Goal: Transaction & Acquisition: Download file/media

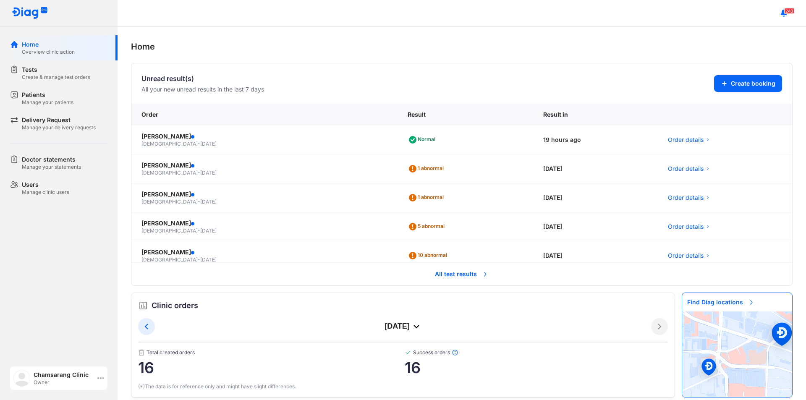
click at [105, 375] on div "Chamsarang Clinic Owner" at bounding box center [58, 379] width 97 height 24
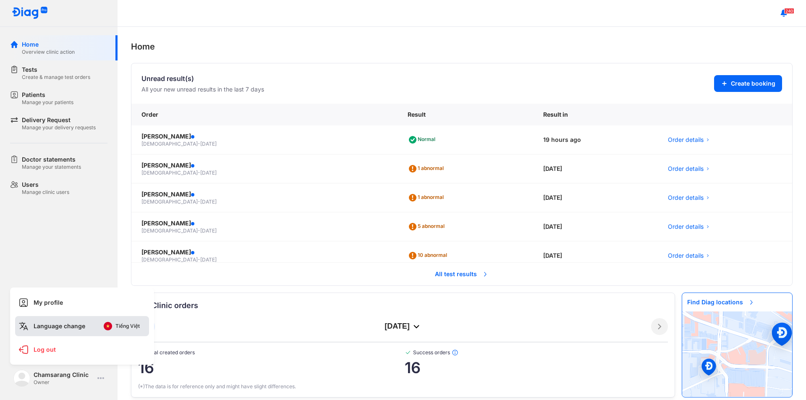
click at [111, 328] on img at bounding box center [108, 326] width 8 height 8
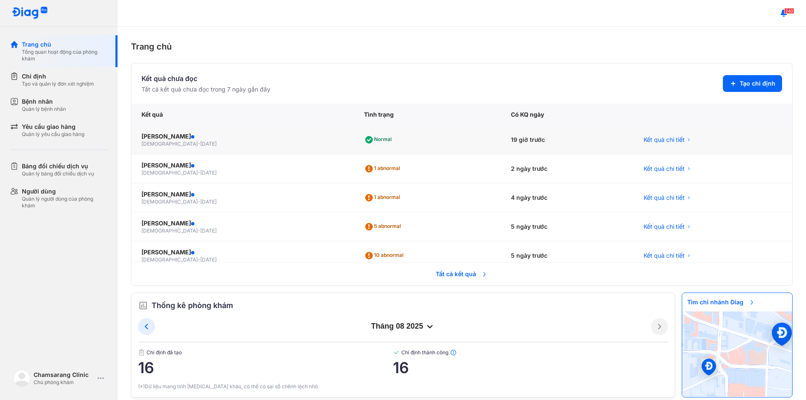
click at [200, 144] on span "02/03/1985" at bounding box center [208, 144] width 16 height 6
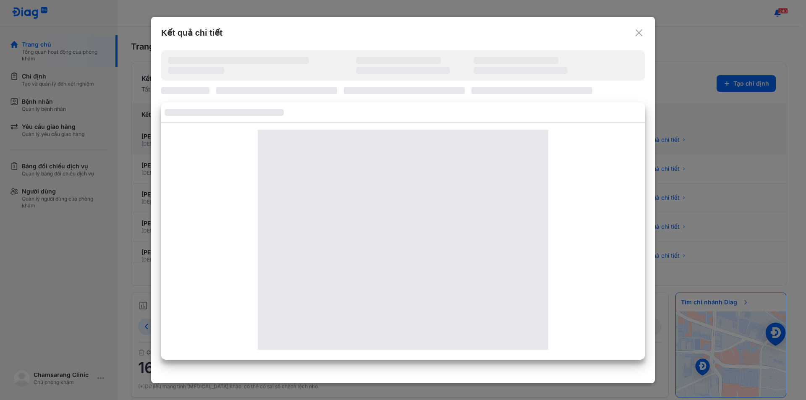
click at [172, 144] on div at bounding box center [403, 240] width 484 height 234
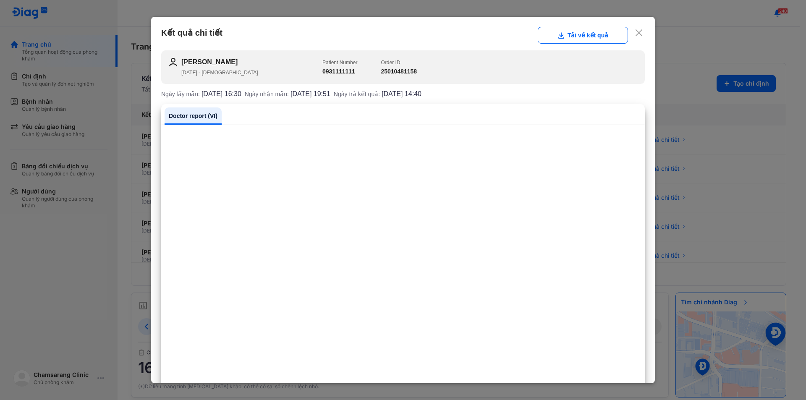
click at [598, 189] on div at bounding box center [403, 406] width 484 height 549
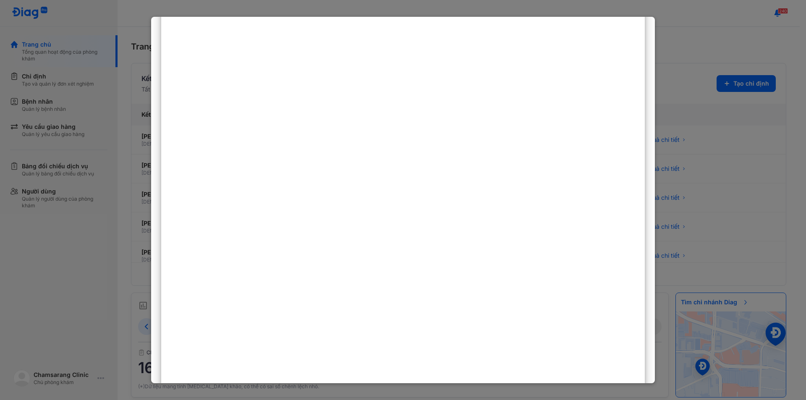
scroll to position [126, 0]
click at [116, 262] on div at bounding box center [403, 200] width 806 height 400
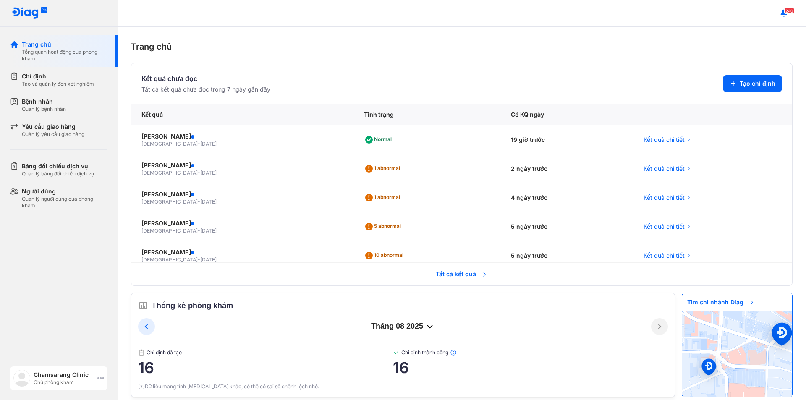
click at [97, 377] on div "Chamsarang Clinic Chủ phòng khám" at bounding box center [58, 379] width 97 height 24
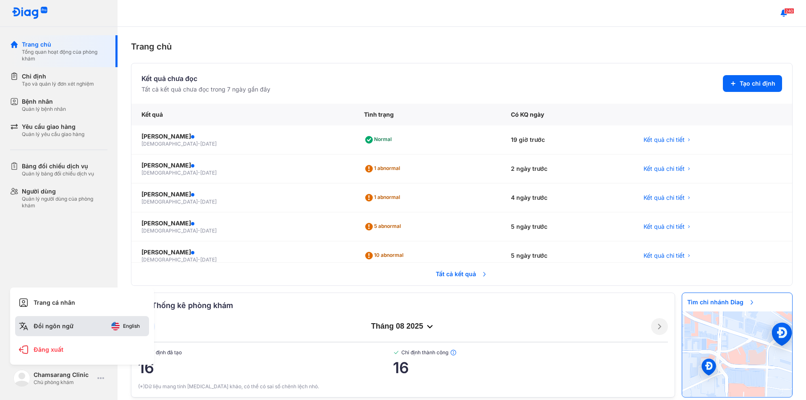
click at [123, 326] on span "English" at bounding box center [131, 326] width 17 height 6
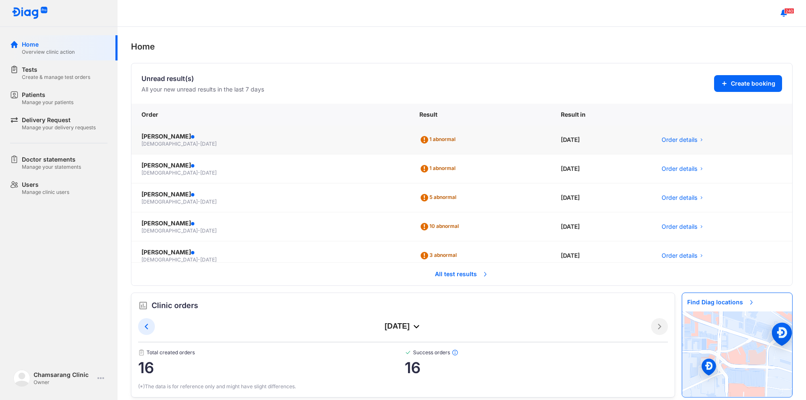
click at [214, 144] on div "[DEMOGRAPHIC_DATA] - [DATE]" at bounding box center [271, 144] width 258 height 7
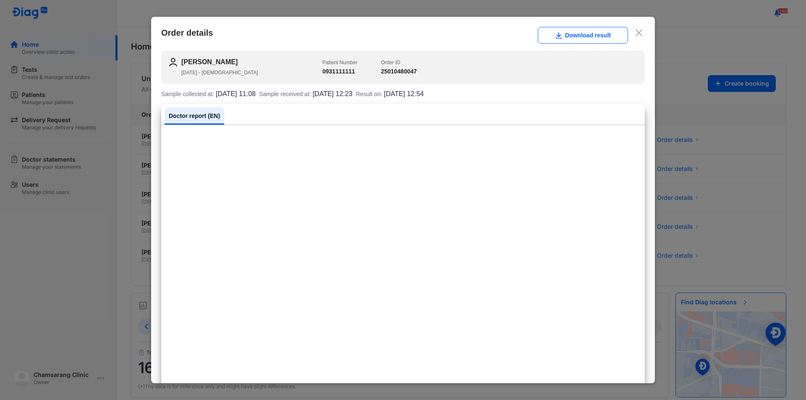
click at [635, 29] on icon at bounding box center [639, 33] width 8 height 8
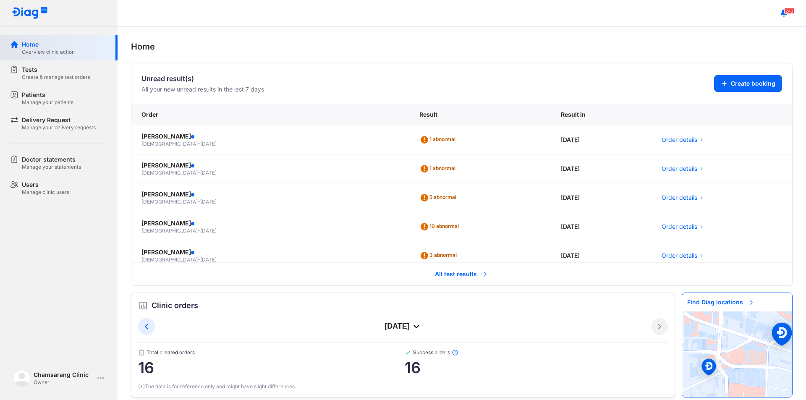
click at [45, 49] on div "Overview clinic action" at bounding box center [48, 52] width 53 height 7
click at [464, 274] on span "All test results" at bounding box center [462, 274] width 64 height 18
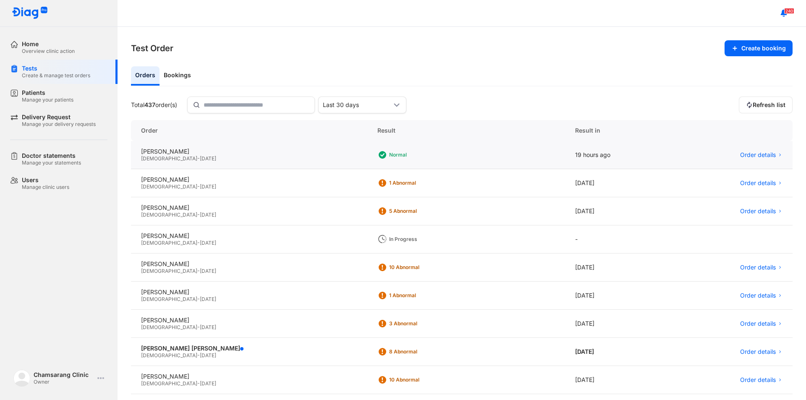
click at [190, 158] on div "[DEMOGRAPHIC_DATA] - [DATE]" at bounding box center [249, 158] width 216 height 7
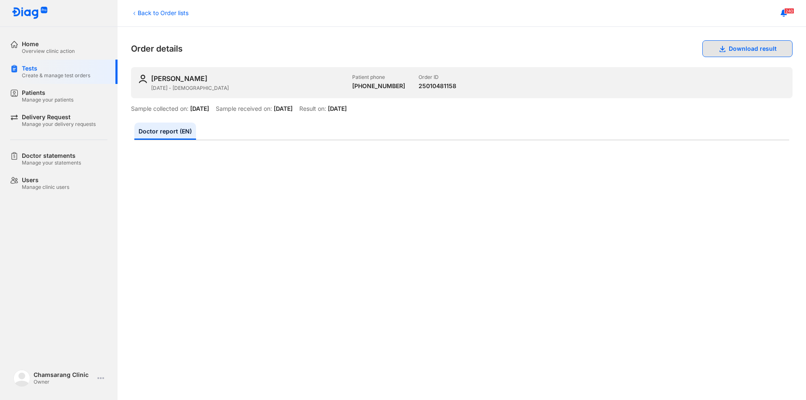
click at [748, 52] on button "Download result" at bounding box center [748, 48] width 90 height 17
